Goal: Task Accomplishment & Management: Manage account settings

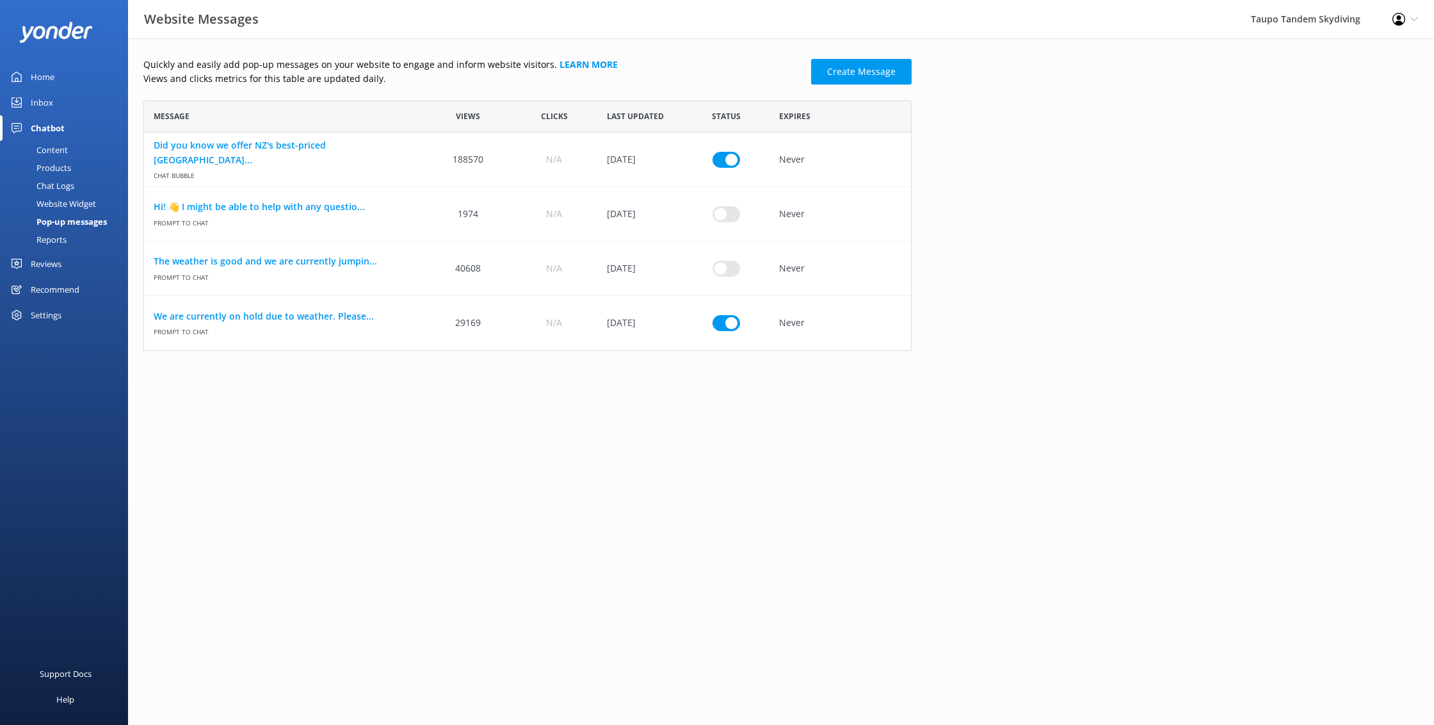
scroll to position [250, 768]
click at [305, 309] on div "We are currently on hold due to weather. Please... Prompt to Chat" at bounding box center [284, 323] width 281 height 54
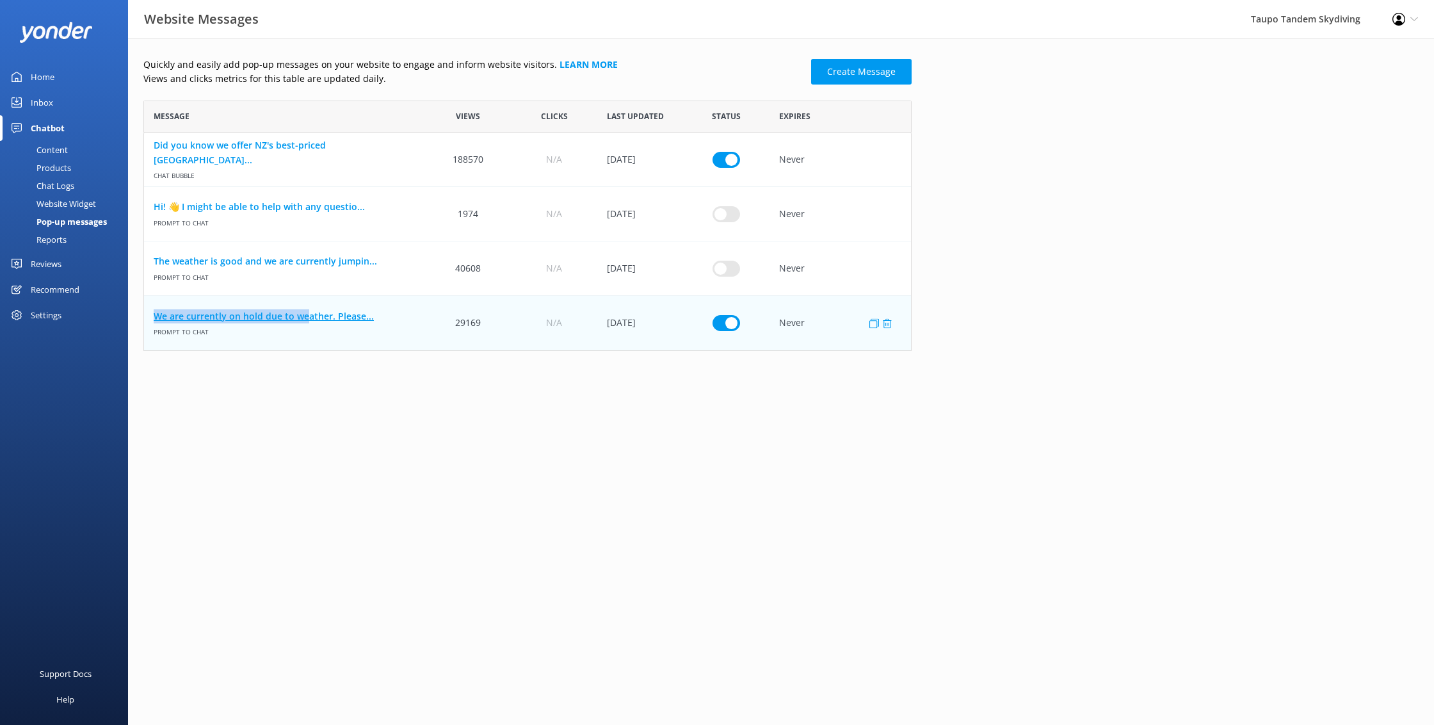
click at [346, 312] on link "We are currently on hold due to weather. Please..." at bounding box center [285, 316] width 262 height 14
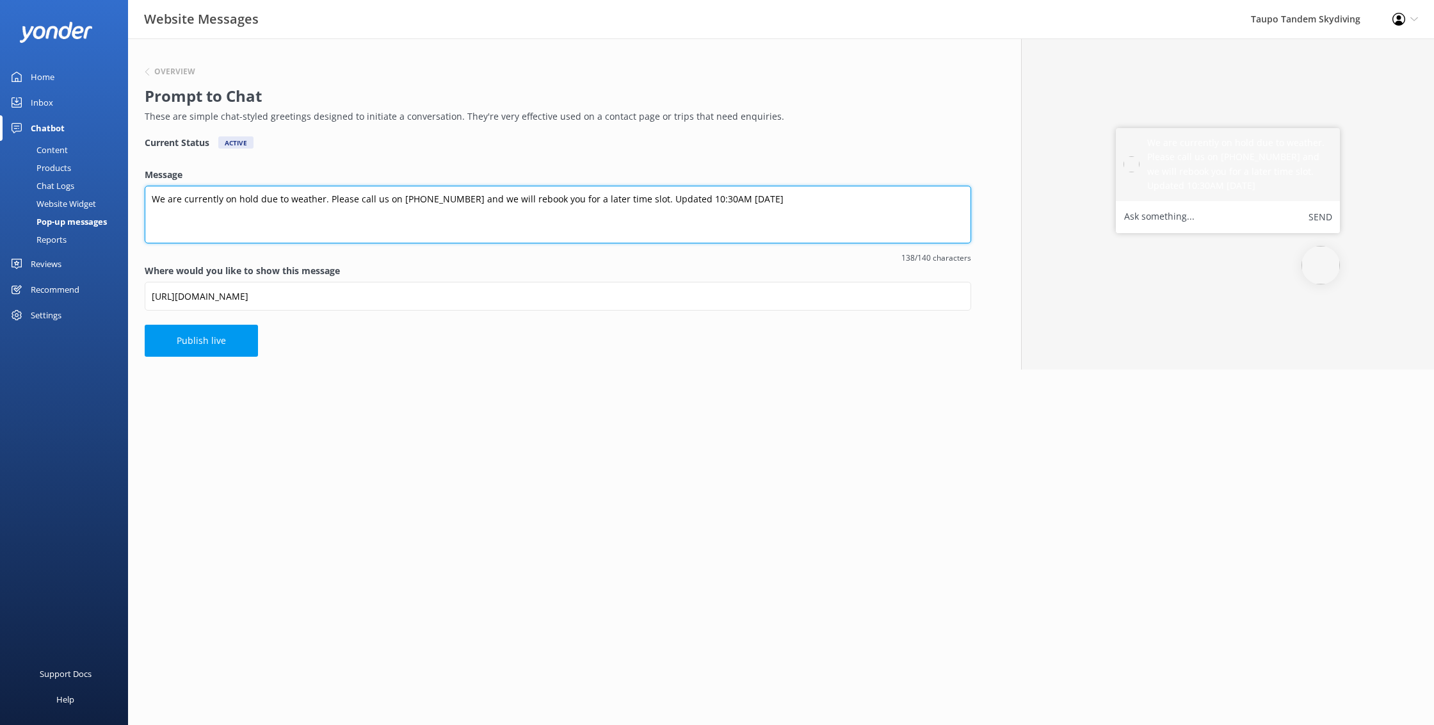
click at [683, 200] on textarea "We are currently on hold due to weather. Please call us on [PHONE_NUMBER] and w…" at bounding box center [558, 215] width 827 height 58
type textarea "We are currently on hold due to weather. Please call us on [PHONE_NUMBER] and w…"
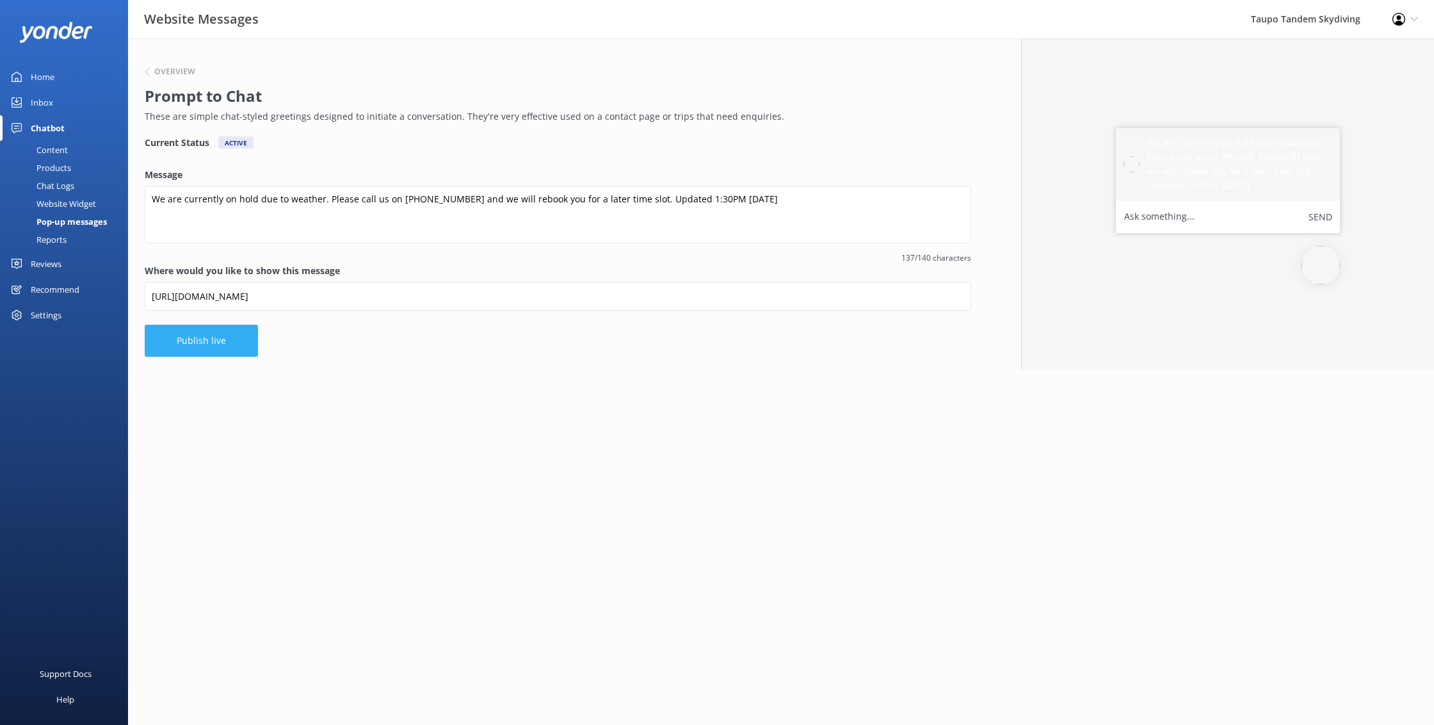
click at [201, 347] on button "Publish live" at bounding box center [201, 341] width 113 height 32
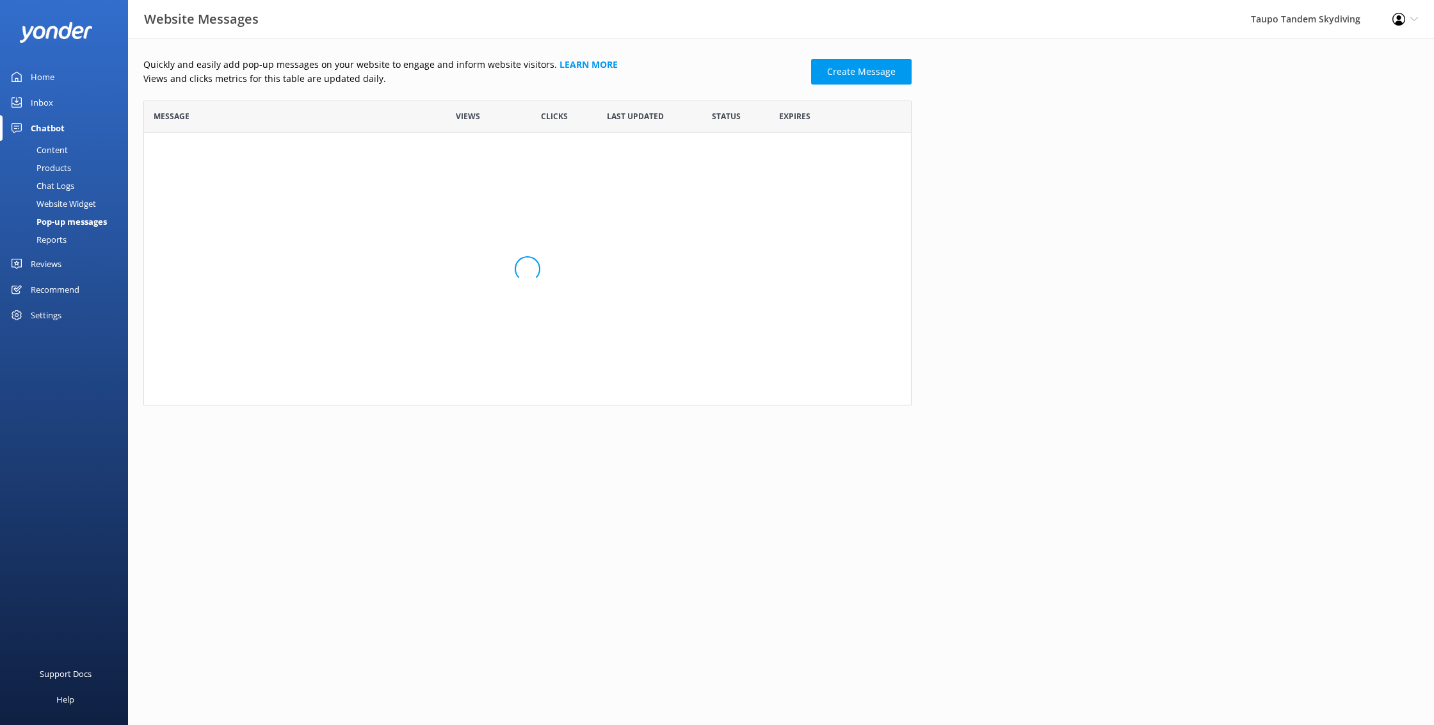
scroll to position [250, 768]
